Goal: Task Accomplishment & Management: Complete application form

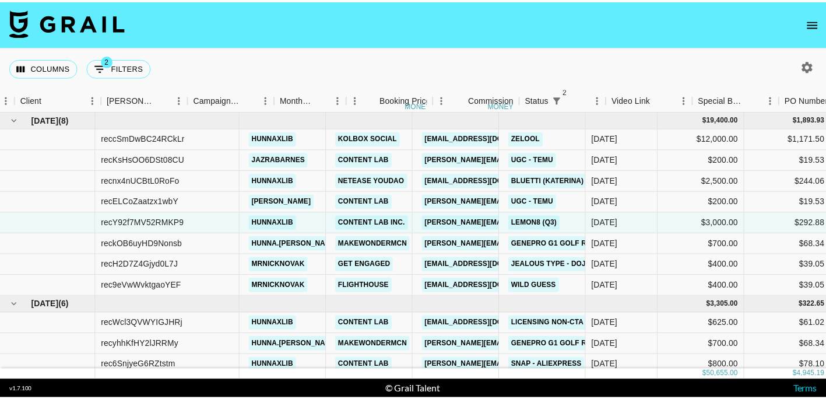
scroll to position [0, 315]
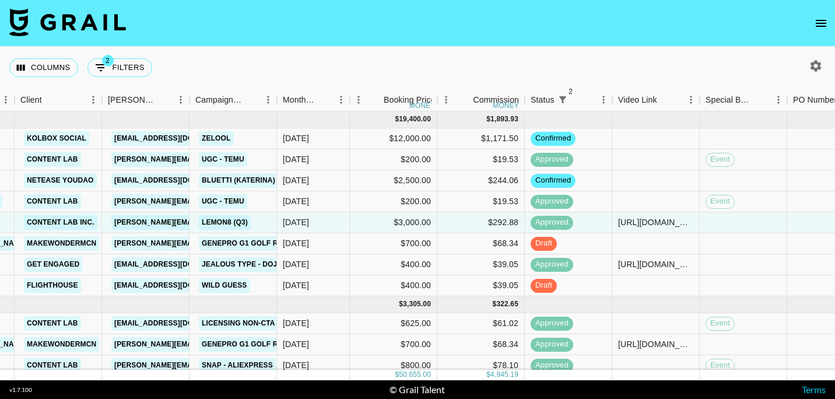
click at [817, 21] on icon "open drawer" at bounding box center [821, 23] width 14 height 14
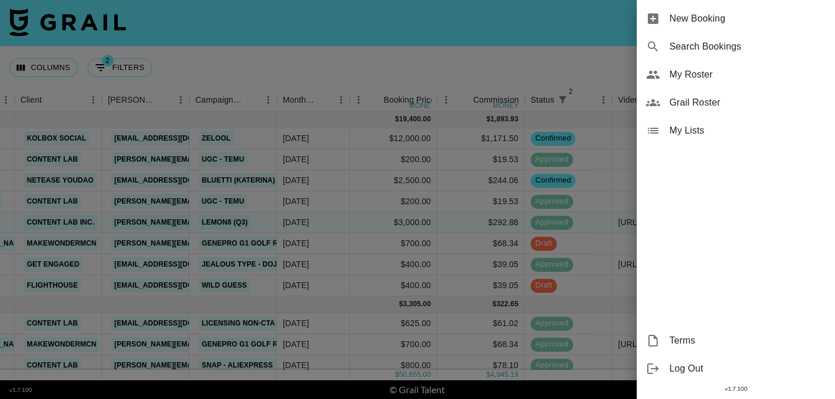
click at [817, 21] on span "New Booking" at bounding box center [747, 19] width 156 height 14
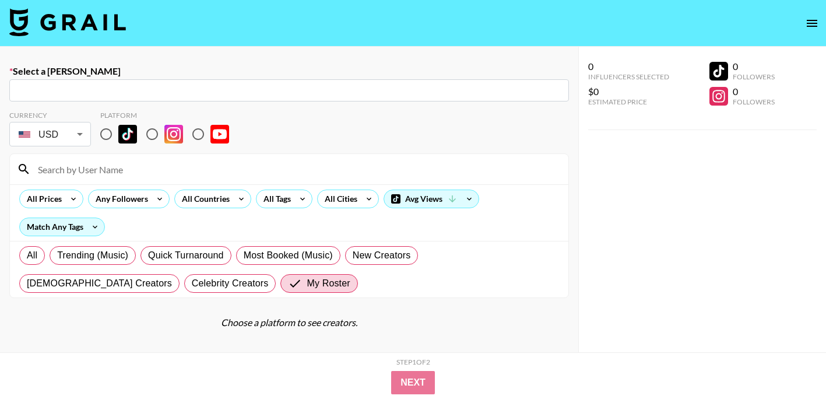
drag, startPoint x: 136, startPoint y: 173, endPoint x: 130, endPoint y: 171, distance: 6.3
click at [136, 173] on input at bounding box center [296, 169] width 530 height 19
click at [82, 96] on input "text" at bounding box center [289, 90] width 546 height 13
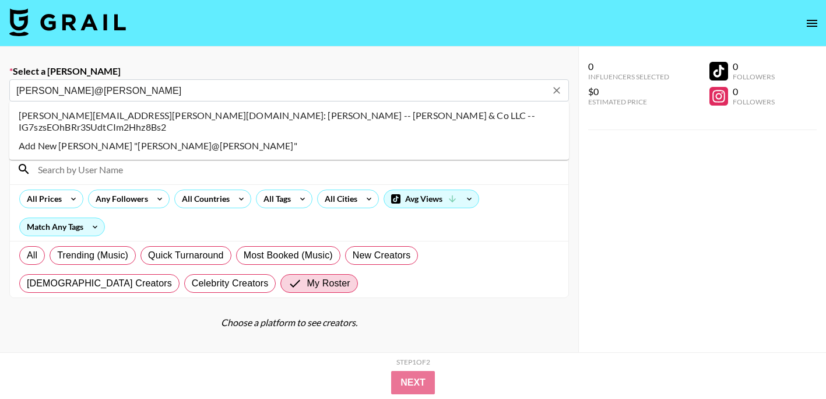
click at [143, 115] on li "amanda@genni.com: amanda brommel -- Genni & Co LLC -- IG7szsEOhBRr3SUdtCIm2Hhz8…" at bounding box center [288, 121] width 559 height 30
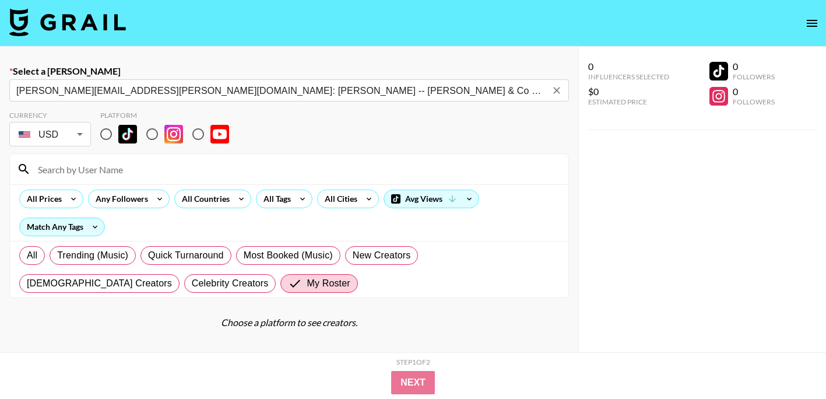
type input "amanda@genni.com: amanda brommel -- Genni & Co LLC -- IG7szsEOhBRr3SUdtCIm2Hhz8…"
click at [110, 129] on input "radio" at bounding box center [106, 134] width 24 height 24
radio input "true"
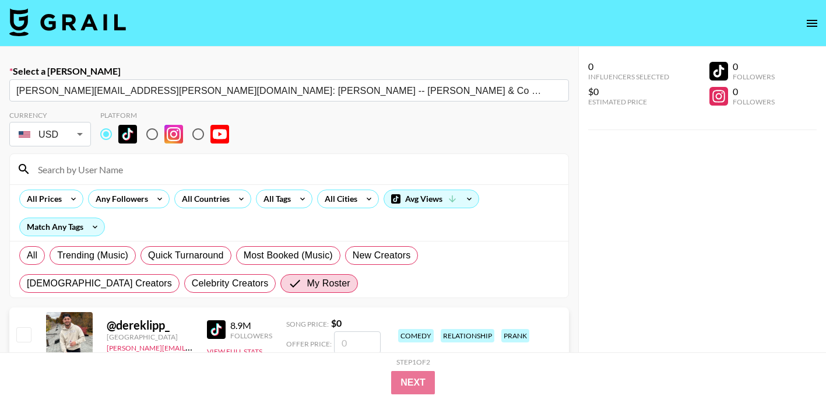
click at [147, 172] on input at bounding box center [296, 169] width 530 height 19
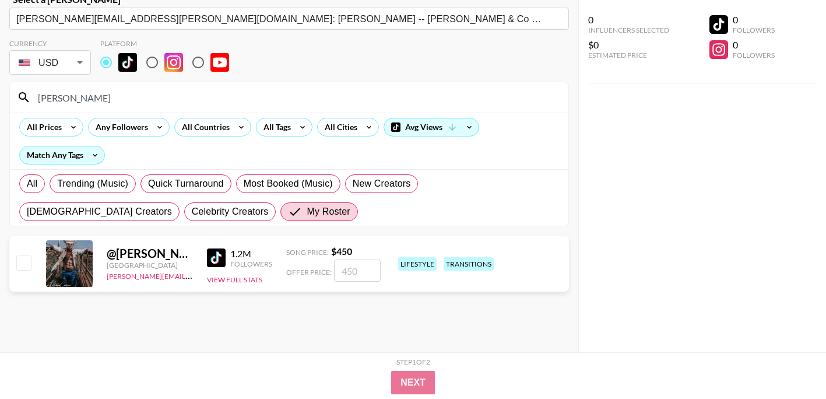
scroll to position [83, 0]
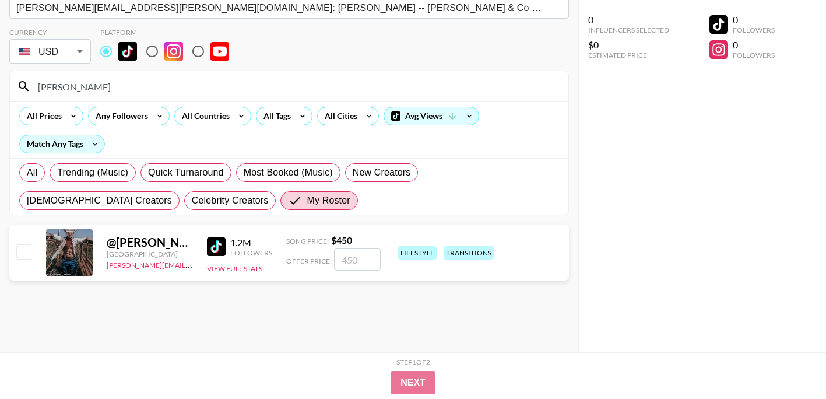
type input "[PERSON_NAME]"
click at [354, 266] on input "number" at bounding box center [357, 259] width 47 height 22
checkbox input "true"
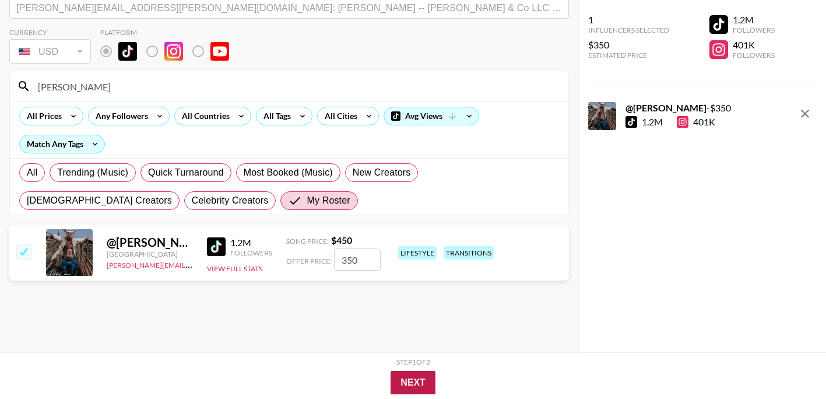
type input "350"
click at [408, 385] on button "Next" at bounding box center [412, 382] width 45 height 23
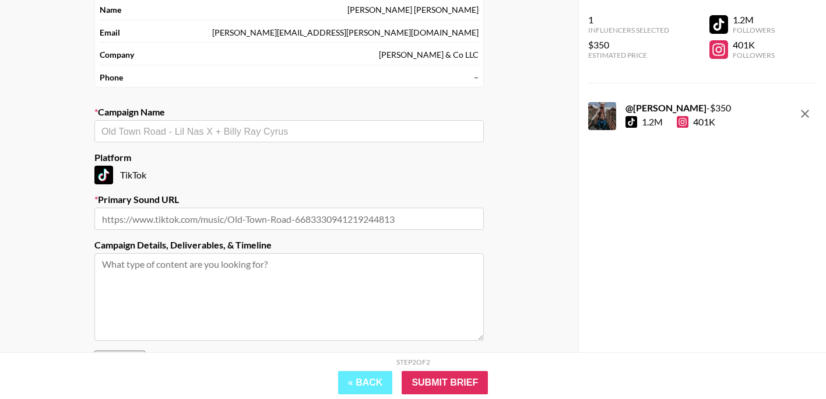
click at [310, 123] on div "​" at bounding box center [288, 131] width 389 height 22
click at [231, 115] on label "Campaign Name" at bounding box center [288, 112] width 389 height 12
click at [240, 138] on input "text" at bounding box center [288, 131] width 375 height 13
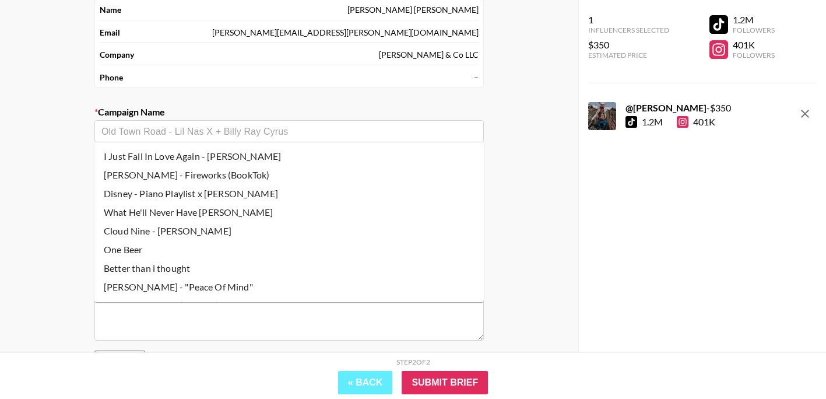
click at [230, 209] on li "What He'll Never Have [PERSON_NAME]" at bounding box center [288, 212] width 389 height 19
type input "What He'll Never Have [PERSON_NAME]"
type input "https://www.tiktok.com/music/What-He'll-Never-Have-7325490732985355050"
type textarea "TikTok -- TikTok --"
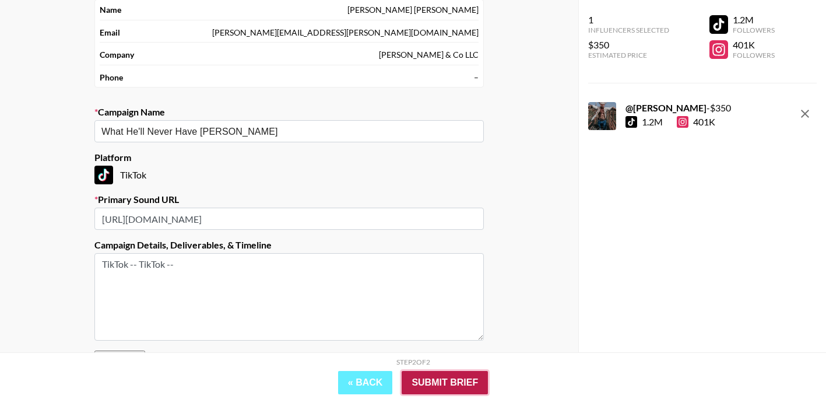
click at [473, 386] on input "Submit Brief" at bounding box center [445, 382] width 86 height 23
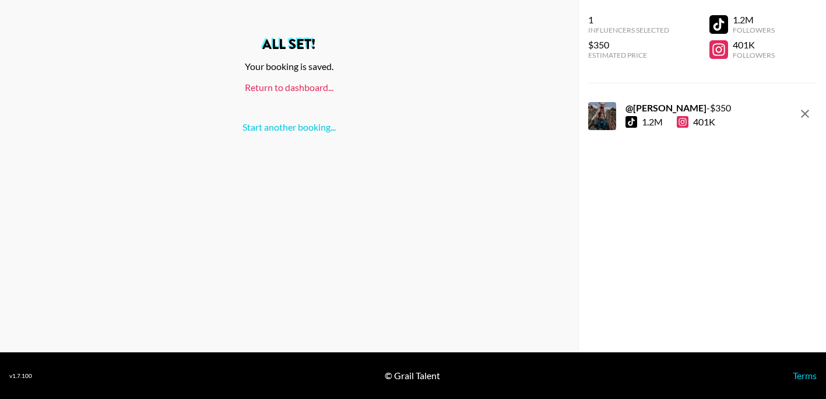
click at [312, 89] on link "Return to dashboard..." at bounding box center [289, 87] width 89 height 11
